Goal: Task Accomplishment & Management: Complete application form

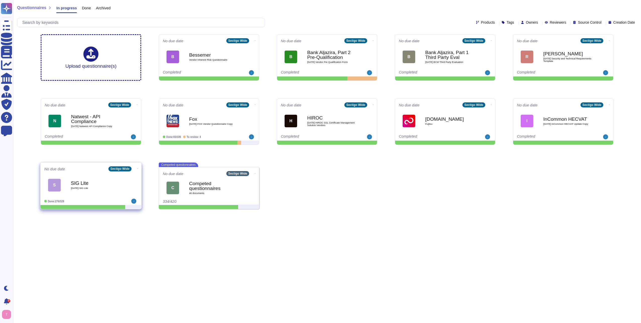
click at [85, 184] on b "SIG Lite" at bounding box center [96, 182] width 51 height 5
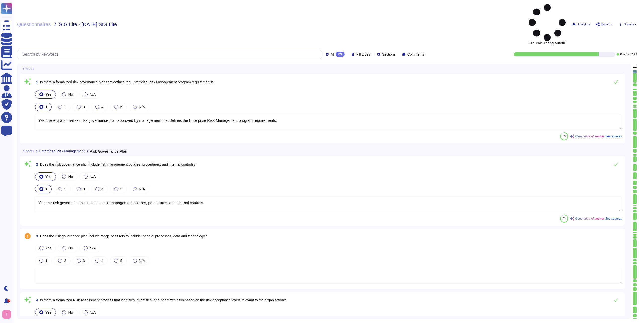
type textarea "Yes, there is a formalized risk governance plan approved by management that def…"
type textarea "Yes, the risk governance plan includes risk management policies, procedures, an…"
type textarea "Yes, Sectigo has adopted a formalized risk assessment process that identifies, …"
type textarea "Yes, Sectigo has a defined process to identify and manage the risk response and…"
type textarea "No, subcontractors do not have access to scoped systems and data or processing …"
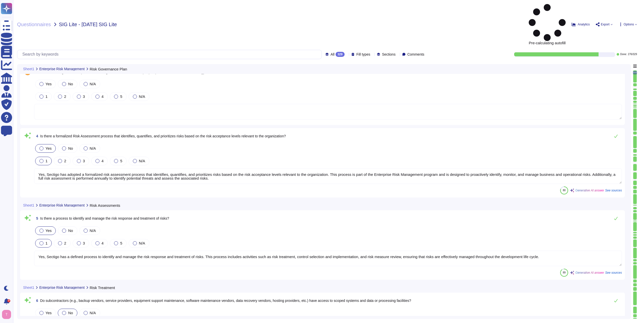
type textarea "Yes, there is a documented third-party risk management program in place. This p…"
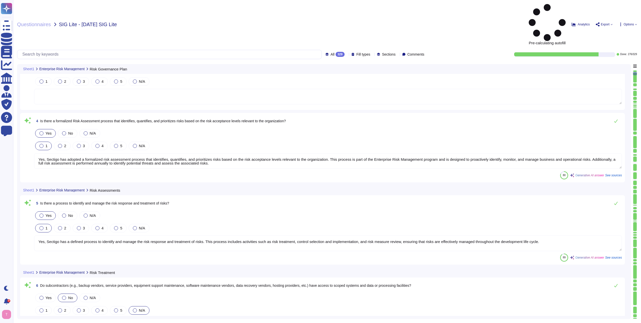
type textarea "No subcontractors."
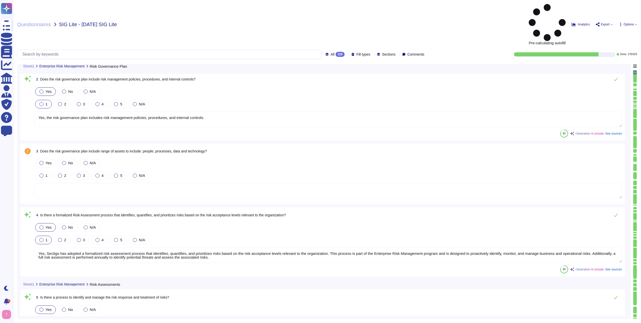
type textarea "Yes, there is a formalized risk governance plan approved by management that def…"
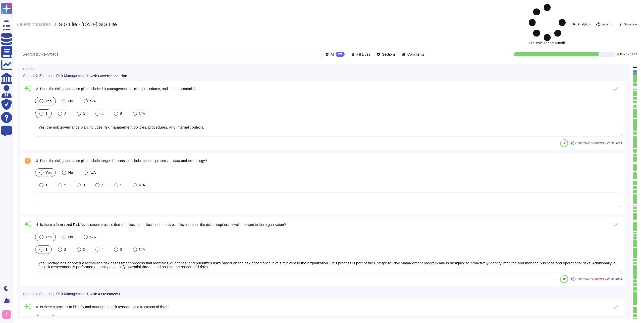
click at [41, 170] on div at bounding box center [41, 172] width 4 height 4
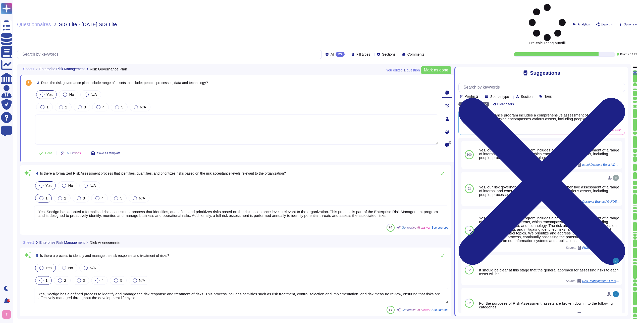
type textarea "Yes, there is a documented third-party risk management program in place. This p…"
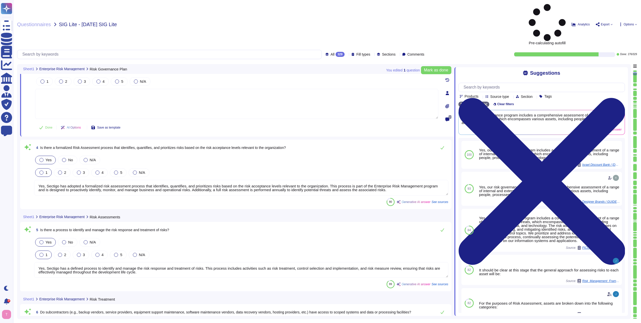
type textarea "No subcontractors."
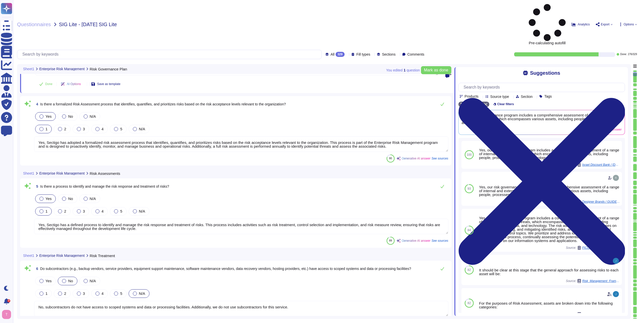
type textarea "Yes, the third-party risk management program requires Confidentiality and/or No…"
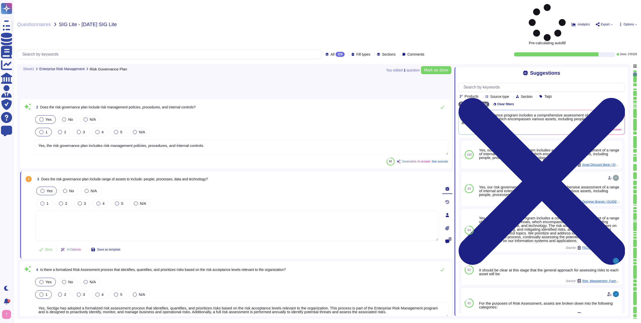
scroll to position [1, 0]
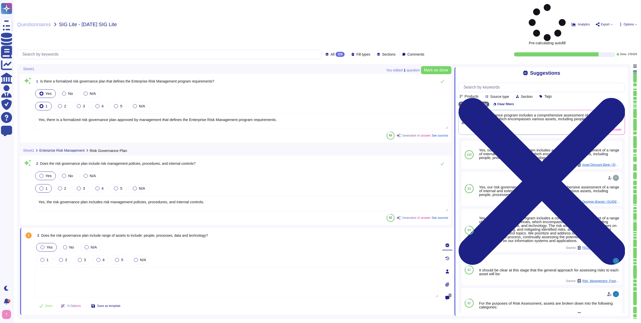
type textarea "Yes, there is a formalized risk governance plan approved by management that def…"
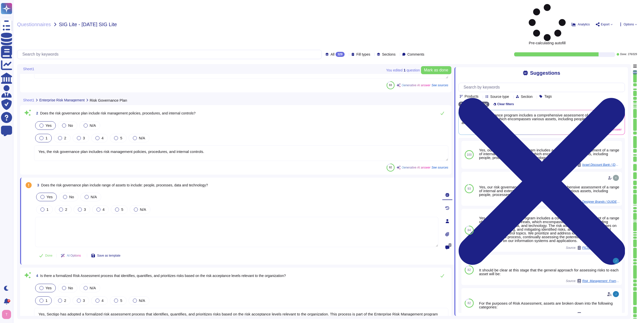
type textarea "No, subcontractors do not have access to scoped systems and data or processing …"
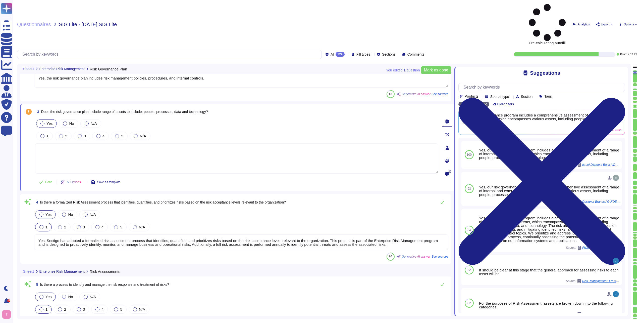
scroll to position [126, 0]
type textarea "Yes, there is a documented third-party risk management program in place. This p…"
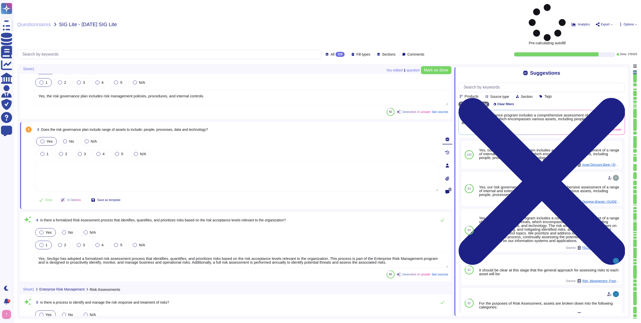
scroll to position [34, 0]
type textarea "Yes, there is a formalized risk governance plan approved by management that def…"
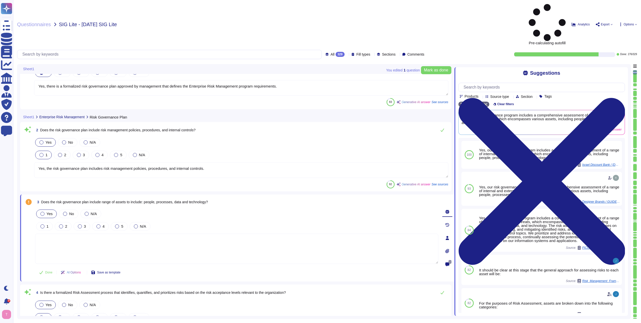
scroll to position [0, 0]
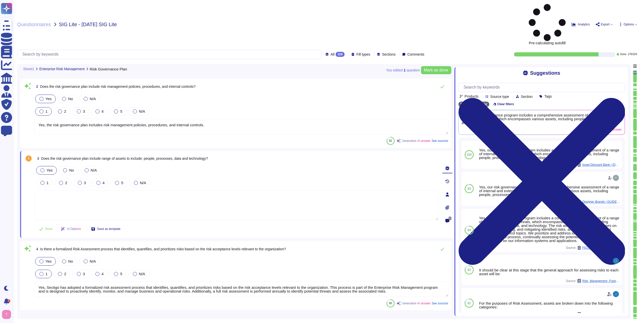
type textarea "No, subcontractors do not have access to scoped systems and data or processing …"
type textarea "Yes, there is a documented third-party risk management program in place. This p…"
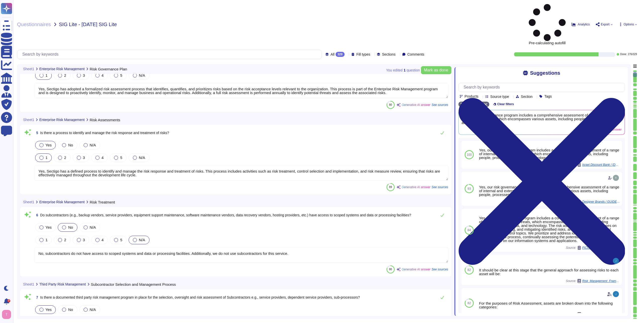
type textarea "No subcontractors."
type textarea "Yes, the third-party risk management program requires Confidentiality and/or No…"
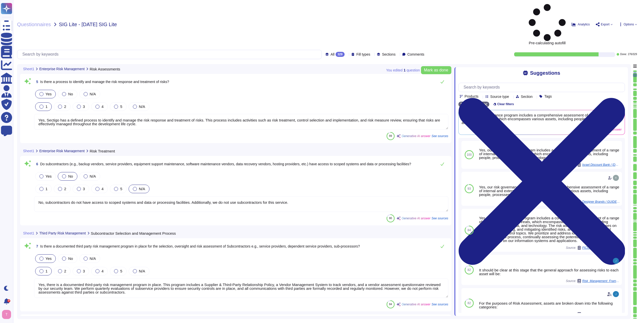
type textarea "No. MITRE will not be notified of all security incidents, including those invol…"
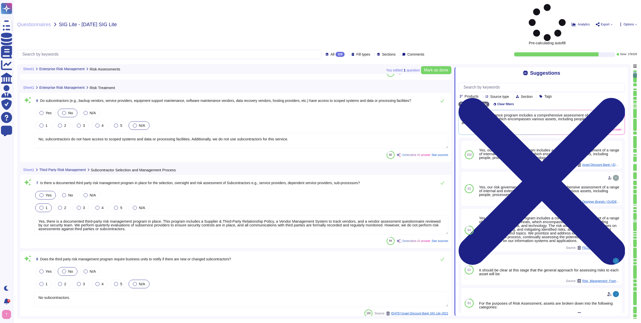
type textarea "Yes, the third party risk management program requires background checks to be p…"
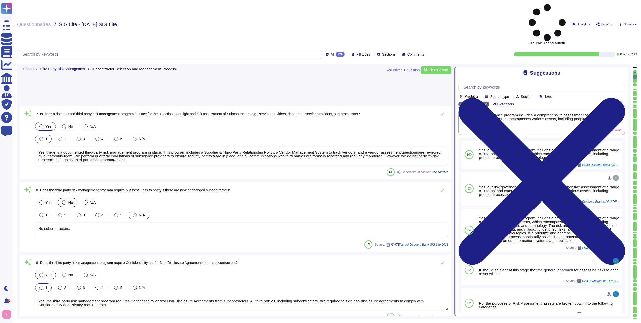
type textarea "Yes, there is a non-disclosure agreement (NDA) in place with all third parties,…"
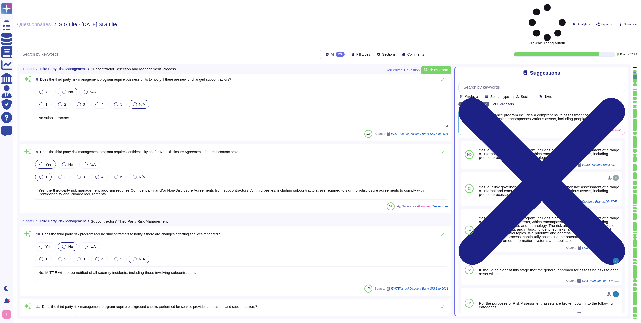
scroll to position [553, 0]
type textarea "Yes, contracts with all subcontractors include Non-Disclosure/Confidentiality A…"
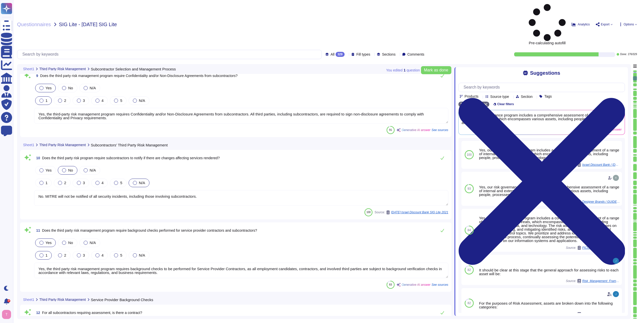
scroll to position [628, 0]
type textarea "Lo Ipsumdo, si amet consectetur adipisc elitsedd ei tempori utl etdoloremagn al…"
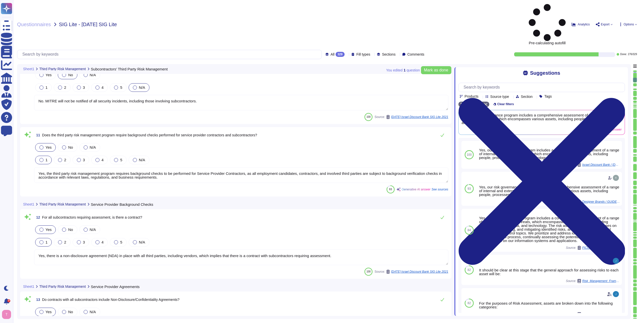
type textarea "Obligations which apply but may not be limited to: o Obligation not to disclose…"
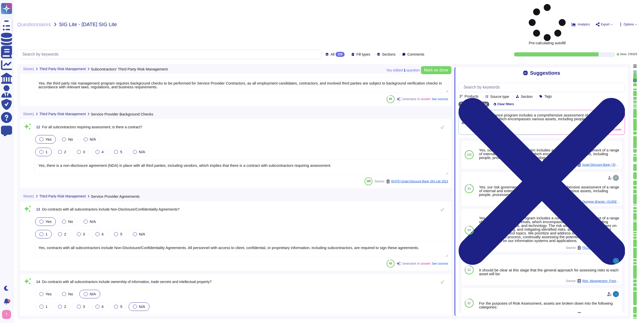
type textarea "No. MITRE will not be notified of all security incidents, including those invol…"
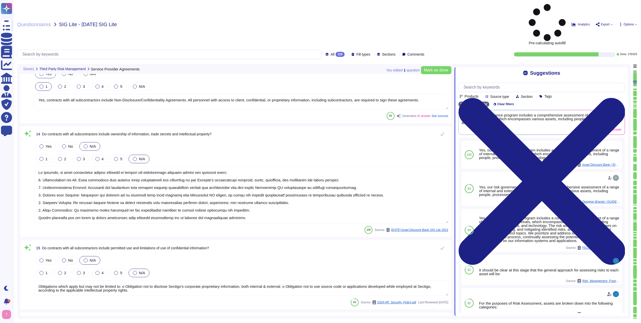
type textarea "No. We do not use subcontractors for this service. Sectigo’s employees and clie…"
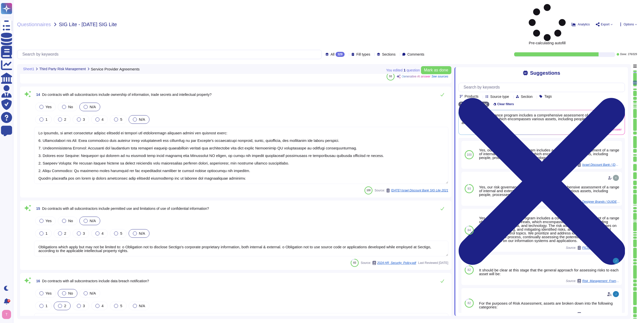
scroll to position [1005, 0]
type textarea "No. MITRE will not be notified of all security incidents, including those invol…"
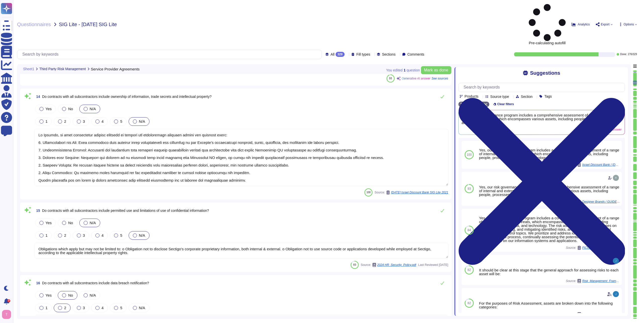
type textarea "No. MITRE will not be notified of all security incidents, including those invol…"
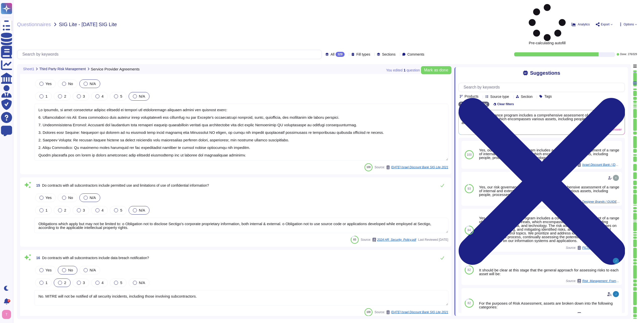
scroll to position [1, 0]
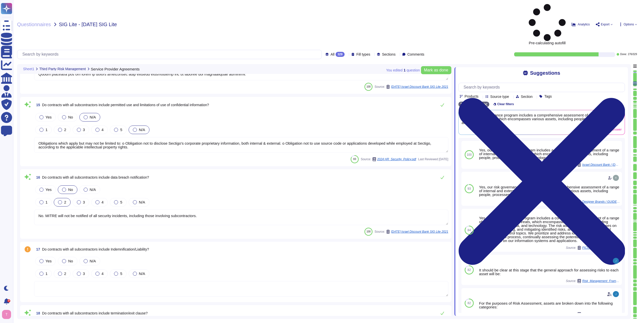
type textarea "Yes, the third-party risk management program includes owners assigned to mainta…"
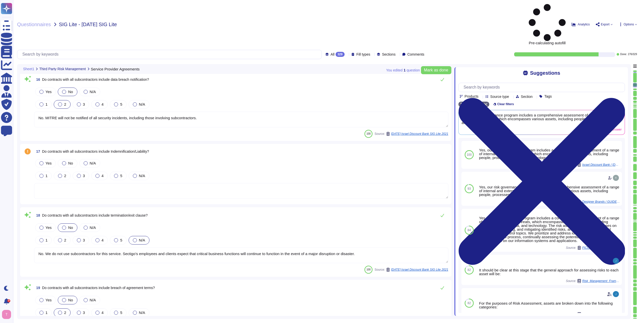
scroll to position [1206, 0]
type textarea "Remediation reporting includes a process to capture, maintain, and track inform…"
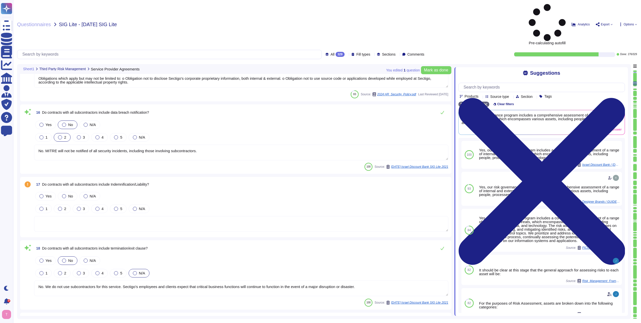
type textarea "Yes, contracts with all subcontractors include Non-Disclosure/Confidentiality A…"
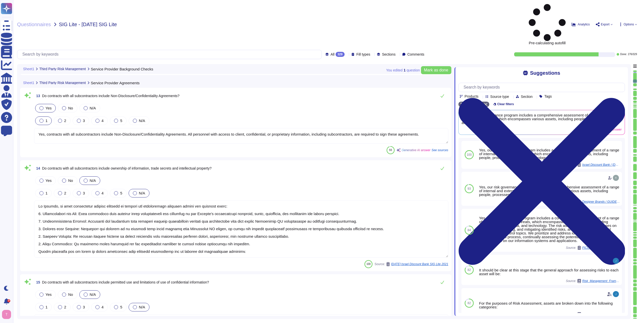
type textarea "Yes, there is a non-disclosure agreement (NDA) in place with all third parties,…"
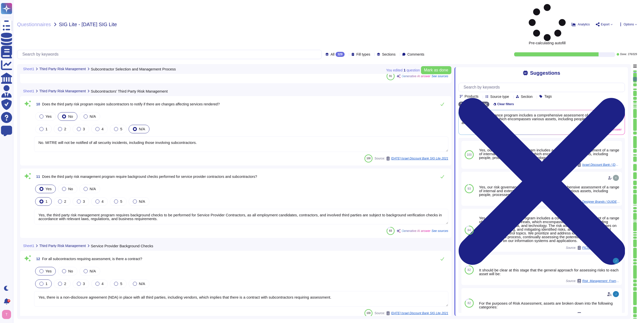
type textarea "No subcontractors."
type textarea "Yes, the third-party risk management program requires Confidentiality and/or No…"
type textarea "No. MITRE will not be notified of all security incidents, including those invol…"
type textarea "Yes, the third party risk management program requires background checks to be p…"
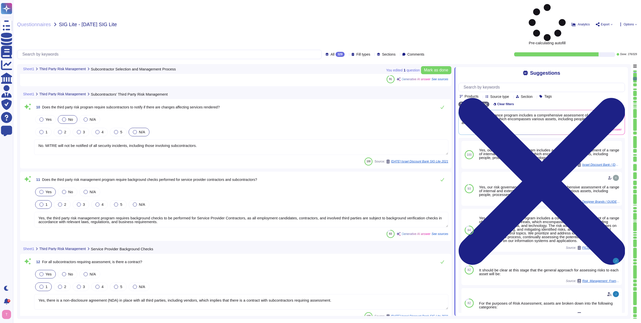
type textarea "Yes, there is a documented third-party risk management program in place. This p…"
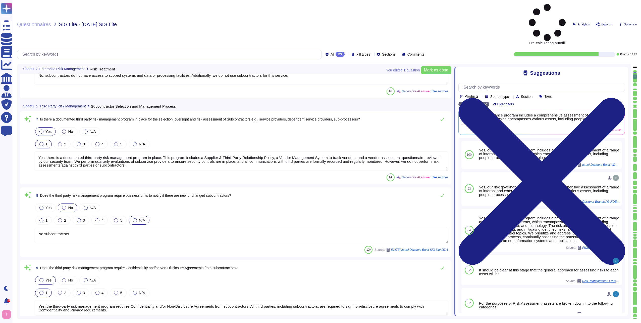
type textarea "No, subcontractors do not have access to scoped systems and data or processing …"
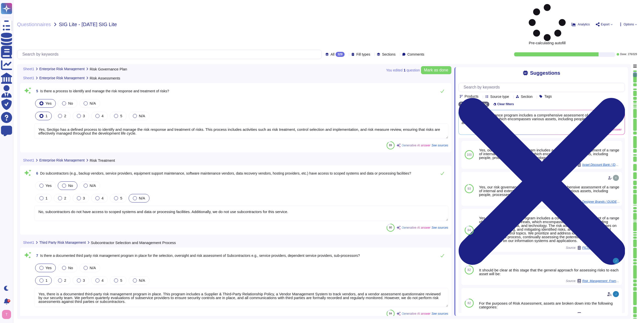
type textarea "Yes, Sectigo has adopted a formalized risk assessment process that identifies, …"
type textarea "Yes, Sectigo has a defined process to identify and manage the risk response and…"
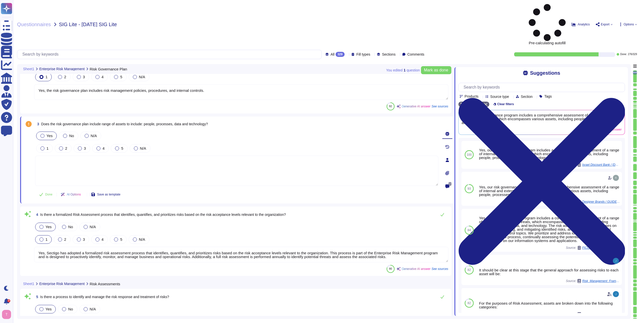
type textarea "Yes, the risk governance plan includes risk management policies, procedures, an…"
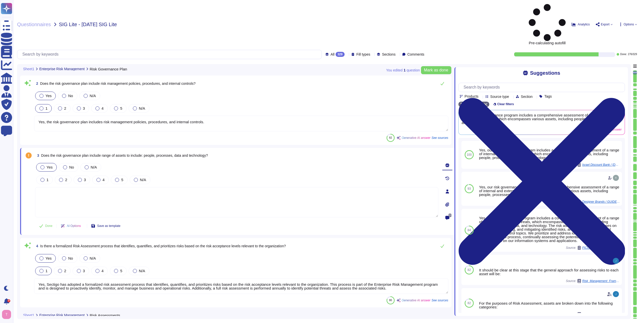
scroll to position [3, 0]
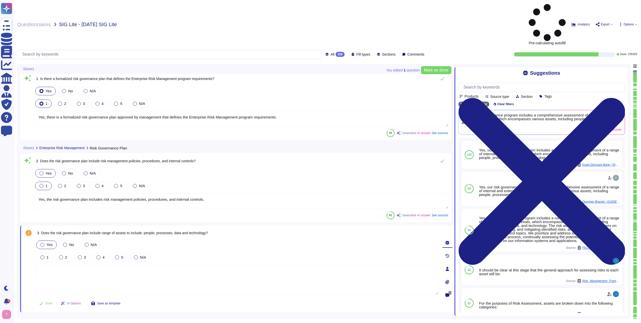
type textarea "Yes, there is a formalized risk governance plan approved by management that def…"
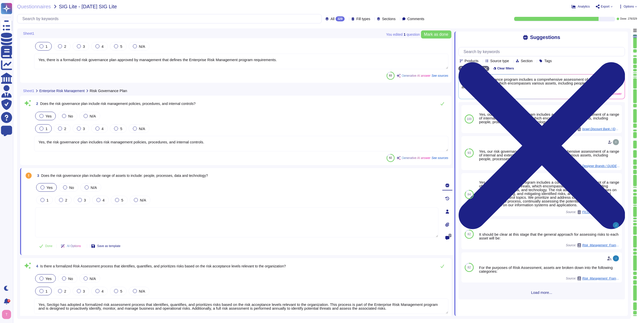
type textarea "No, subcontractors do not have access to scoped systems and data or processing …"
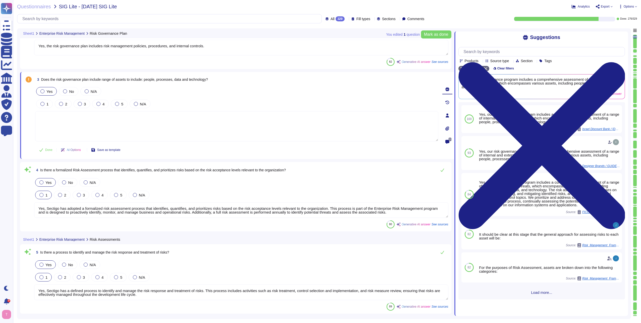
type textarea "Yes, there is a documented third-party risk management program in place. This p…"
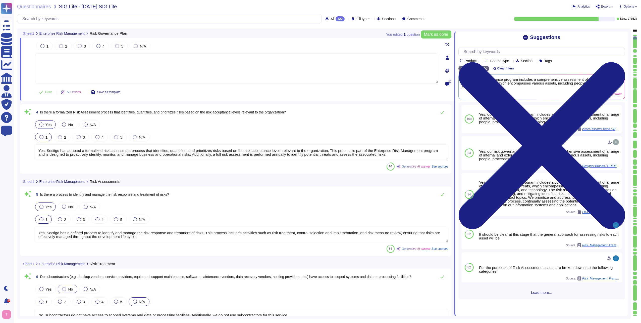
type textarea "No subcontractors."
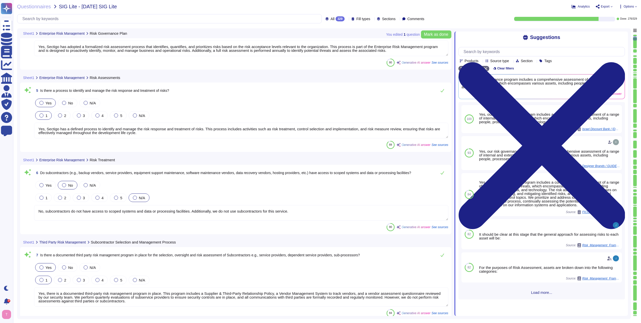
type textarea "Yes, the third-party risk management program requires Confidentiality and/or No…"
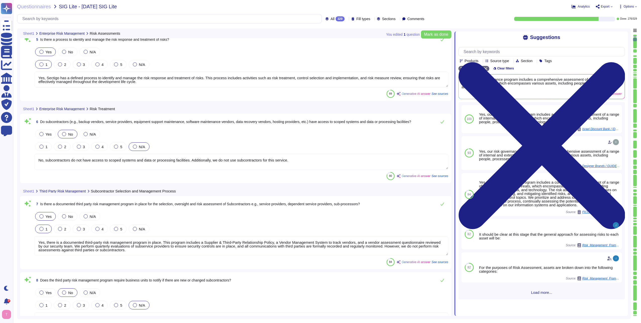
type textarea "No. MITRE will not be notified of all security incidents, including those invol…"
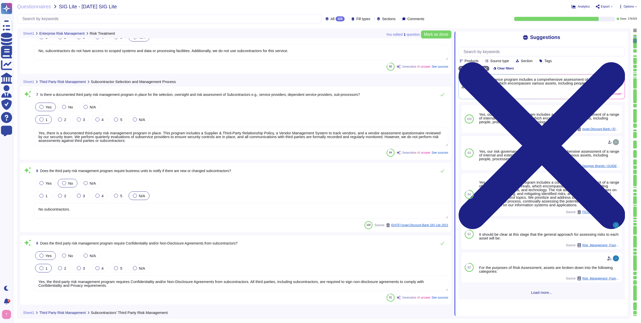
type textarea "Yes, the third party risk management program requires background checks to be p…"
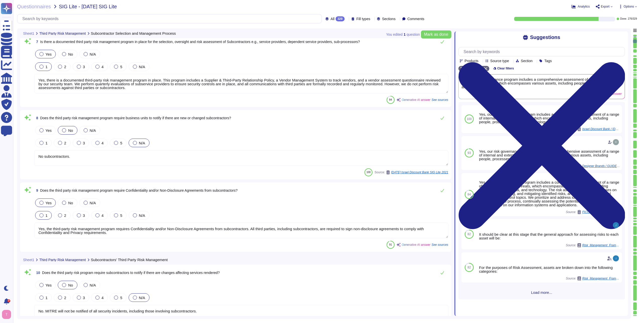
type textarea "Yes, there is a non-disclosure agreement (NDA) in place with all third parties,…"
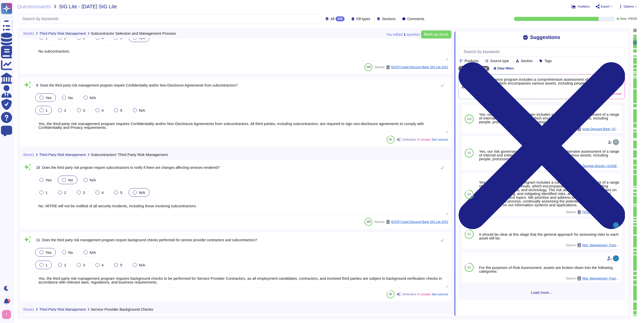
type textarea "Yes, contracts with all subcontractors include Non-Disclosure/Confidentiality A…"
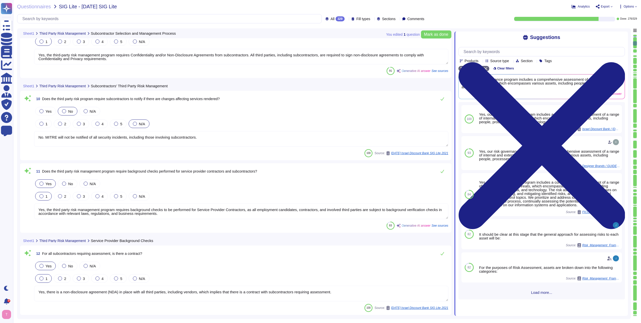
type textarea "Lo Ipsumdo, si amet consectetur adipisc elitsedd ei tempori utl etdoloremagn al…"
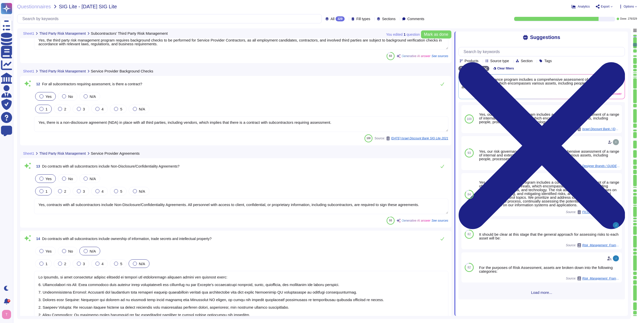
type textarea "Obligations which apply but may not be limited to: o Obligation not to disclose…"
type textarea "No. MITRE will not be notified of all security incidents, including those invol…"
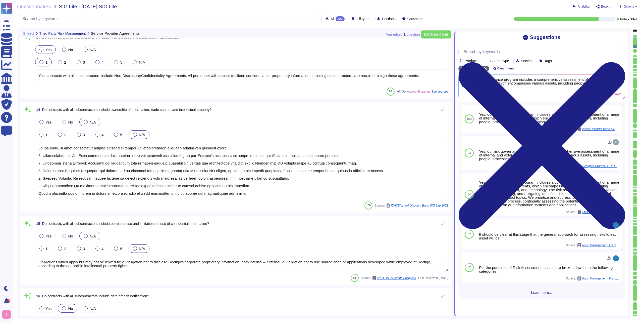
type textarea "No. We do not use subcontractors for this service. Sectigo’s employees and clie…"
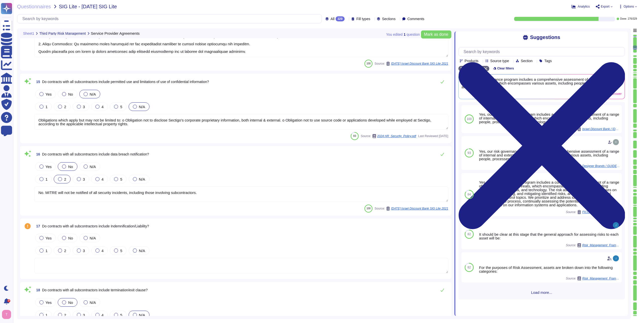
type textarea "No. MITRE will not be notified of all security incidents, including those invol…"
type textarea "Yes, the third-party risk management program includes owners assigned to mainta…"
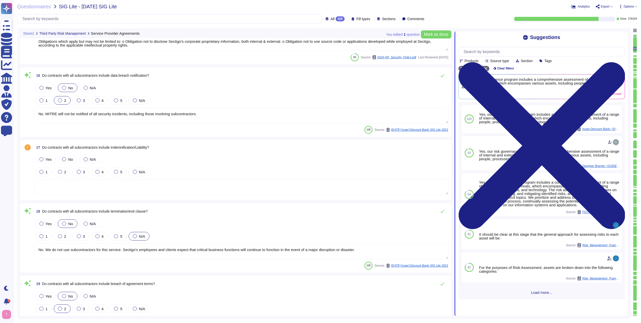
scroll to position [1156, 0]
type textarea "Remediation reporting includes a process to capture, maintain, and track inform…"
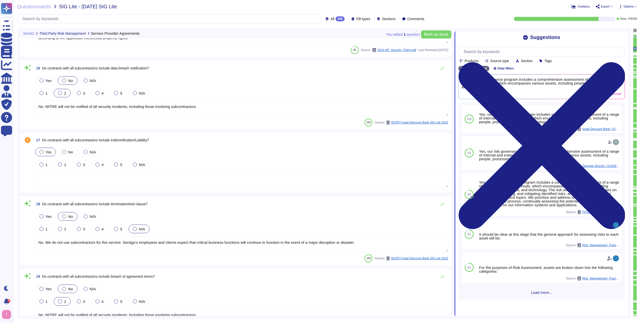
click at [39, 151] on div at bounding box center [41, 152] width 4 height 4
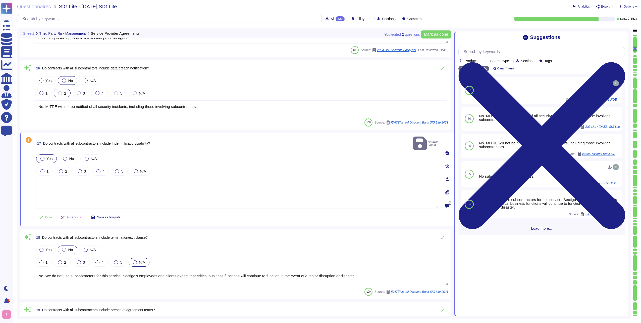
type textarea "Remediation reporting includes a process to capture, maintain, and track inform…"
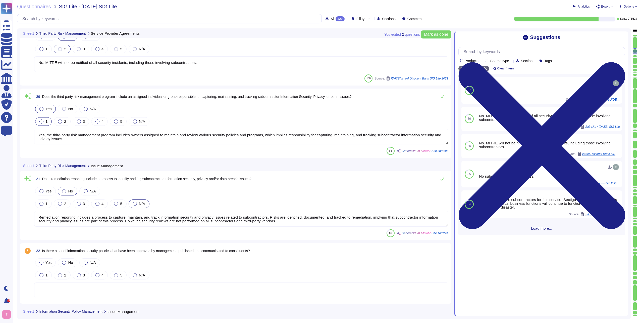
type textarea "Yes, responsibilities for asset protection and for carrying out specific inform…"
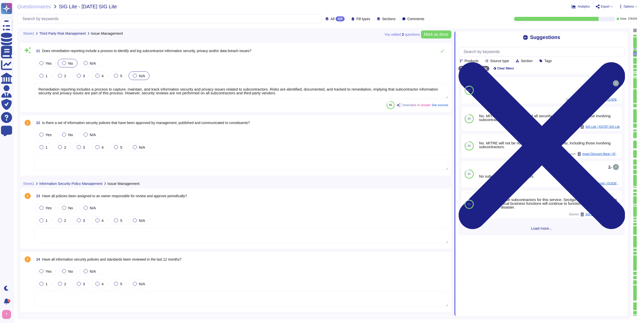
type textarea "Information security personnel, specifically the Chief Information Security Off…"
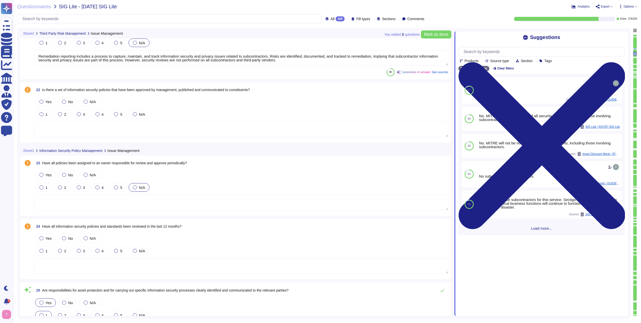
scroll to position [1583, 0]
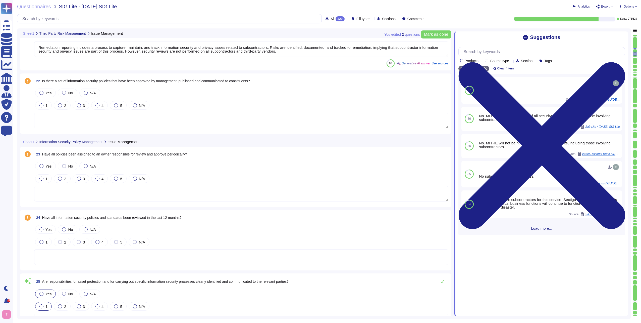
click at [336, 19] on div "329" at bounding box center [340, 18] width 9 height 5
click at [325, 44] on span "To do" at bounding box center [323, 44] width 9 height 5
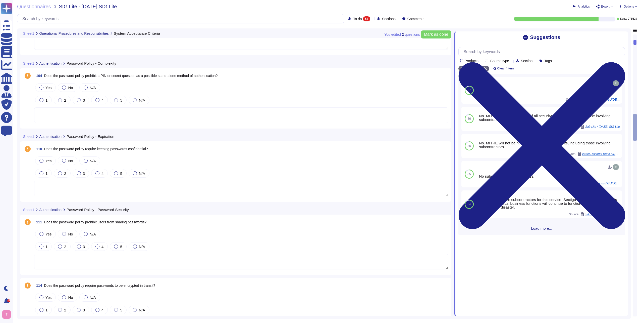
click at [363, 17] on div "53" at bounding box center [366, 18] width 7 height 5
click at [350, 31] on div "All 329" at bounding box center [365, 32] width 41 height 6
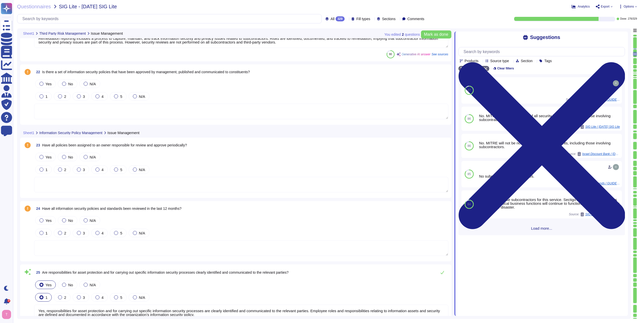
type textarea "Remediation reporting includes a process to capture, maintain, and track inform…"
type textarea "Yes, responsibilities for asset protection and for carrying out specific inform…"
type textarea "Information security personnel, specifically the Chief Information Security Off…"
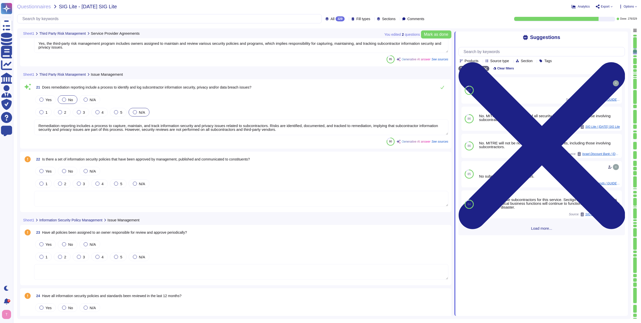
type textarea "No. We do not use subcontractors for this service. Sectigo’s employees and clie…"
type textarea "No. MITRE will not be notified of all security incidents, including those invol…"
type textarea "Yes, the third-party risk management program includes owners assigned to mainta…"
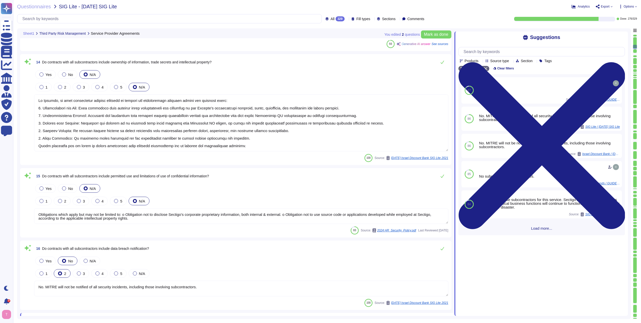
type textarea "Yes, contracts with all subcontractors include Non-Disclosure/Confidentiality A…"
type textarea "Lo Ipsumdo, si amet consectetur adipisc elitsedd ei tempori utl etdoloremagn al…"
type textarea "Obligations which apply but may not be limited to: o Obligation not to disclose…"
type textarea "No. MITRE will not be notified of all security incidents, including those invol…"
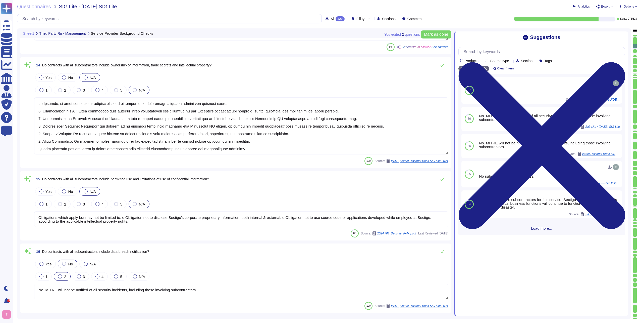
type textarea "Yes, there is a non-disclosure agreement (NDA) in place with all third parties,…"
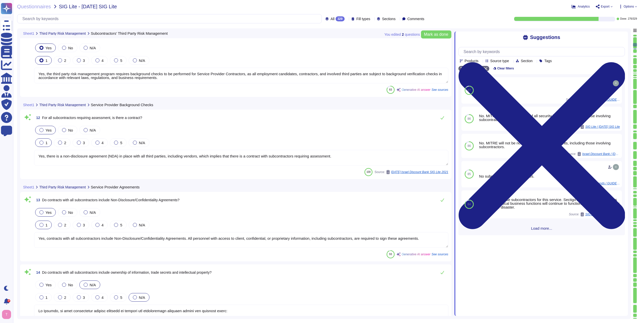
type textarea "No. MITRE will not be notified of all security incidents, including those invol…"
type textarea "Yes, the third party risk management program requires background checks to be p…"
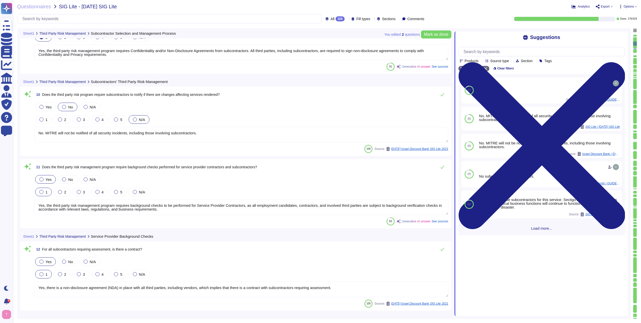
type textarea "Yes, there is a documented third-party risk management program in place. This p…"
type textarea "No subcontractors."
type textarea "Yes, the third-party risk management program requires Confidentiality and/or No…"
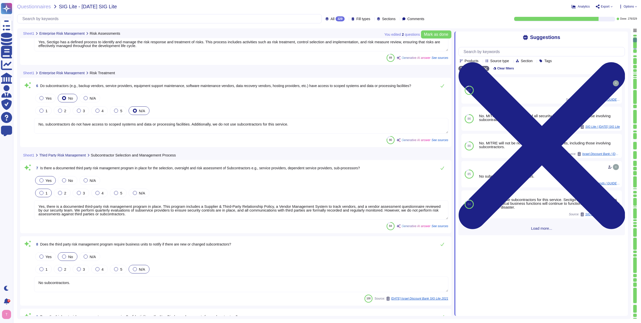
type textarea "Yes, Sectigo has a defined process to identify and manage the risk response and…"
type textarea "No, subcontractors do not have access to scoped systems and data or processing …"
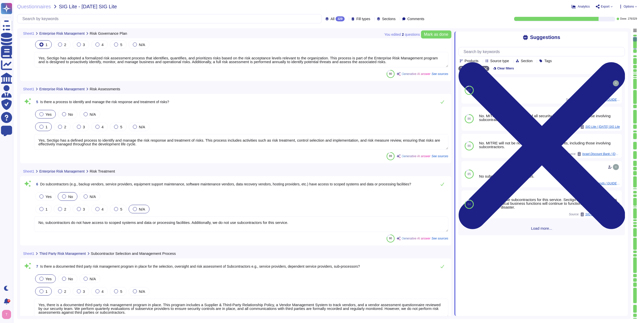
type textarea "Yes, the risk governance plan includes risk management policies, procedures, an…"
type textarea "Yes, Sectigo has adopted a formalized risk assessment process that identifies, …"
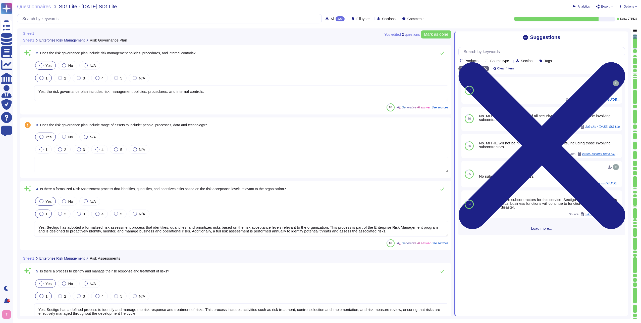
type textarea "Yes, there is a formalized risk governance plan approved by management that def…"
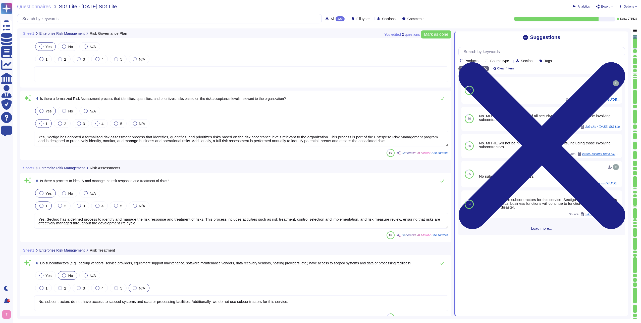
type textarea "Yes, there is a documented third-party risk management program in place. This p…"
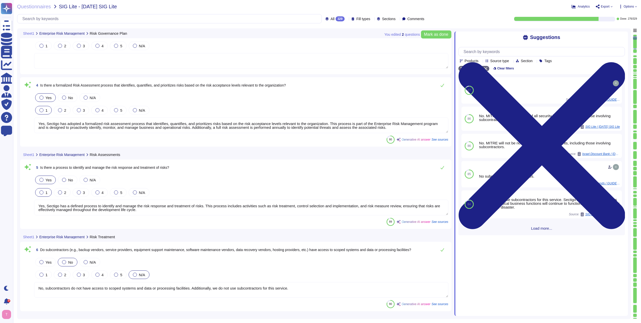
type textarea "No subcontractors."
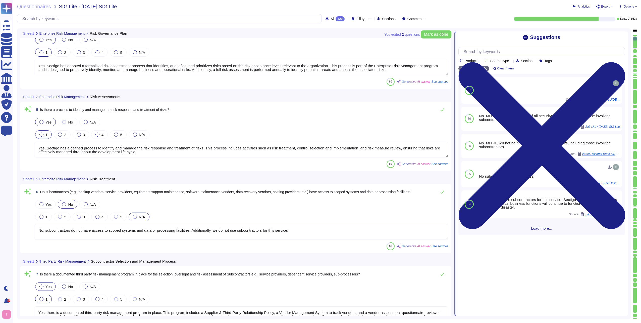
type textarea "Yes, the third-party risk management program requires Confidentiality and/or No…"
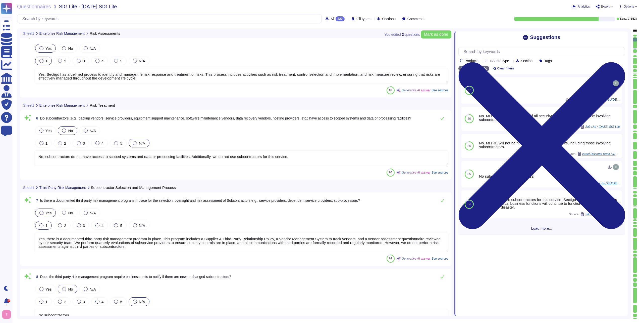
scroll to position [302, 0]
type textarea "No. MITRE will not be notified of all security incidents, including those invol…"
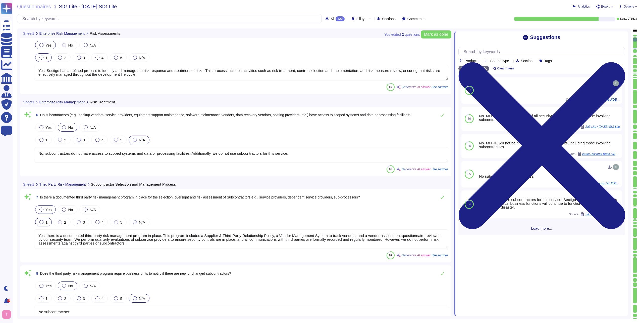
scroll to position [0, 0]
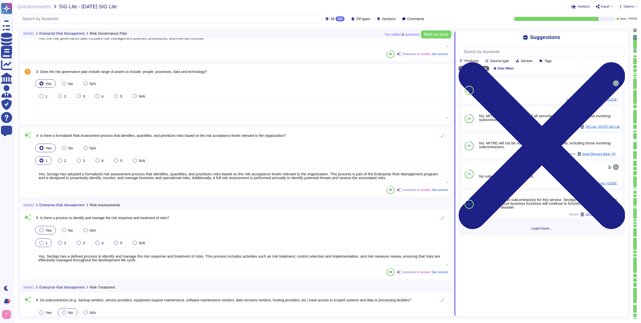
type textarea "Yes, the risk governance plan includes risk management policies, procedures, an…"
type textarea "Yes, Sectigo has adopted a formalized risk assessment process that identifies, …"
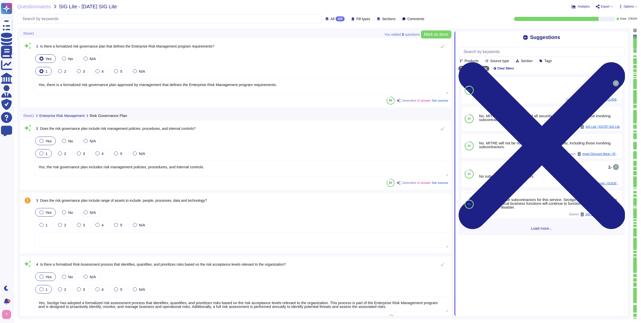
type textarea "Yes, there is a formalized risk governance plan approved by management that def…"
